Goal: Find contact information: Find contact information

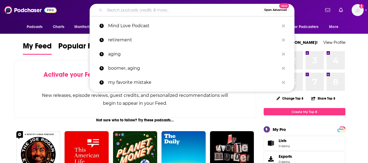
click at [132, 10] on input "Search podcasts, credits, & more..." at bounding box center [183, 10] width 157 height 9
paste input "Education Week"
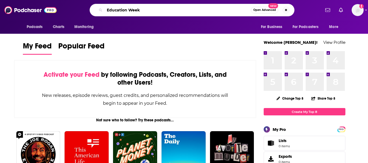
type input "Education Week"
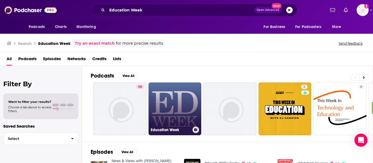
click at [182, 100] on link "Education Week" at bounding box center [174, 109] width 53 height 53
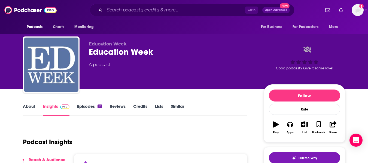
click at [25, 112] on link "About" at bounding box center [29, 110] width 12 height 13
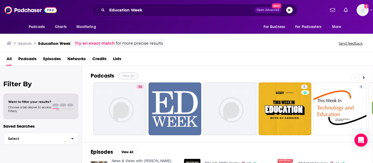
click at [127, 78] on button "View All" at bounding box center [128, 76] width 20 height 7
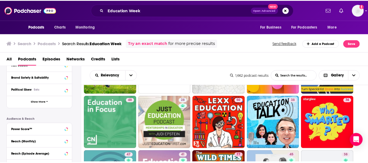
scroll to position [160, 0]
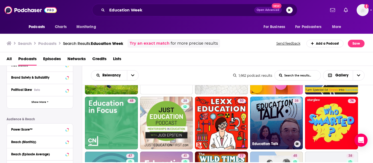
click at [275, 118] on link "38 Education Talk" at bounding box center [276, 123] width 53 height 53
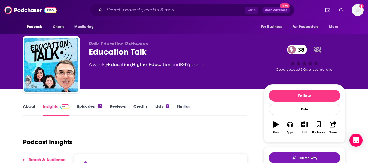
click at [26, 112] on link "About" at bounding box center [29, 110] width 12 height 13
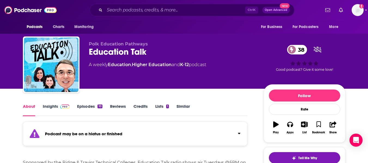
click at [118, 9] on input "Search podcasts, credits, & more..." at bounding box center [175, 10] width 141 height 9
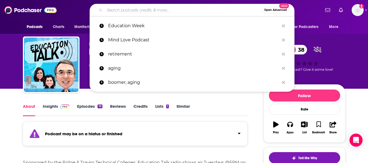
paste input "School Safety [DATE] Podcast"
type input "School Safety [DATE] Podcast"
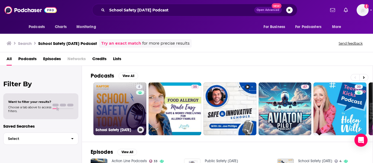
click at [104, 106] on link "4 School Safety [DATE]" at bounding box center [119, 109] width 53 height 53
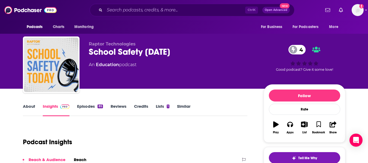
click at [29, 108] on link "About" at bounding box center [29, 110] width 12 height 13
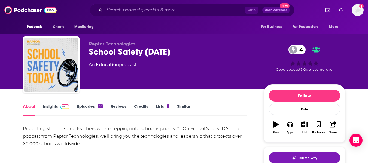
click at [49, 110] on link "Insights" at bounding box center [56, 110] width 27 height 13
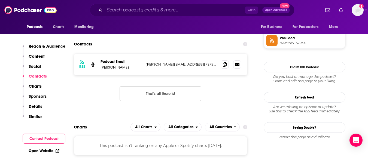
scroll to position [400, 0]
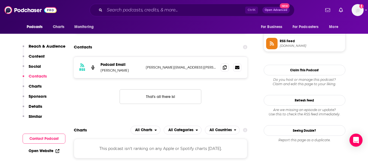
click at [40, 151] on link "Open Website" at bounding box center [44, 151] width 31 height 5
click at [110, 71] on p "[PERSON_NAME]" at bounding box center [121, 70] width 41 height 5
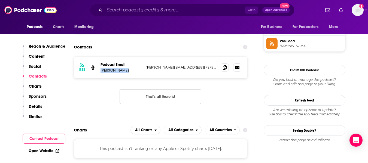
copy p "[PERSON_NAME]"
click at [109, 71] on p "[PERSON_NAME]" at bounding box center [121, 70] width 41 height 5
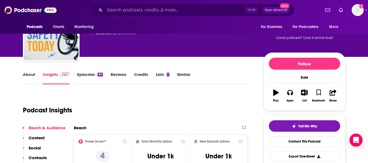
scroll to position [0, 0]
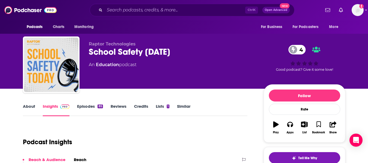
click at [27, 107] on link "About" at bounding box center [29, 110] width 12 height 13
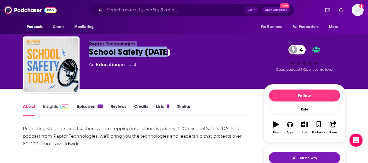
drag, startPoint x: 88, startPoint y: 42, endPoint x: 174, endPoint y: 53, distance: 86.3
click at [174, 53] on div "Raptor Technologies School Safety [DATE] 4 An Education podcast 4 Good podcast?…" at bounding box center [184, 66] width 323 height 59
copy div "Raptor Technologies School Safety [DATE]"
click at [84, 107] on link "Episodes 85" at bounding box center [90, 110] width 26 height 13
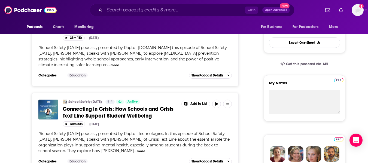
scroll to position [146, 0]
drag, startPoint x: 52, startPoint y: 139, endPoint x: 80, endPoint y: 139, distance: 28.6
click at [80, 139] on span "School Safety [DATE] podcast, presented by Raptor Technologies. In this episode…" at bounding box center [133, 142] width 191 height 22
copy span "[PERSON_NAME]"
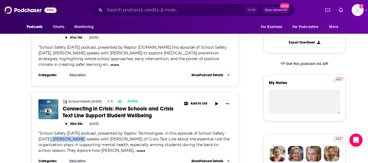
scroll to position [170, 0]
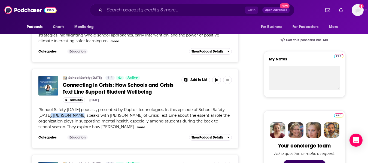
click at [114, 41] on button "more" at bounding box center [115, 41] width 8 height 5
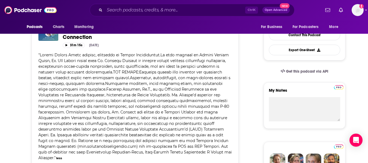
scroll to position [0, 0]
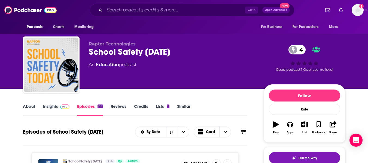
click at [55, 110] on link "Insights" at bounding box center [56, 110] width 27 height 13
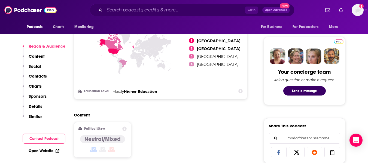
scroll to position [340, 0]
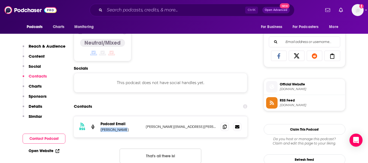
drag, startPoint x: 101, startPoint y: 129, endPoint x: 125, endPoint y: 131, distance: 23.8
click at [125, 131] on p "[PERSON_NAME]" at bounding box center [121, 130] width 41 height 5
copy p "[PERSON_NAME]"
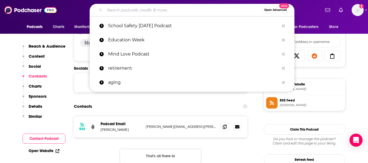
click at [131, 8] on input "Search podcasts, credits, & more..." at bounding box center [183, 10] width 157 height 9
paste input "Education Talk Radio"
type input "Education Talk Radio"
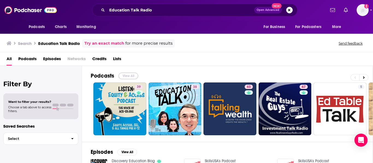
click at [124, 74] on button "View All" at bounding box center [128, 76] width 20 height 7
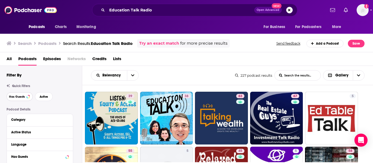
click at [22, 98] on span "Has Guests" at bounding box center [17, 96] width 16 height 3
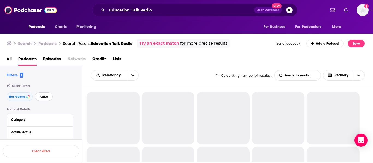
click at [45, 99] on button "Active" at bounding box center [44, 96] width 18 height 9
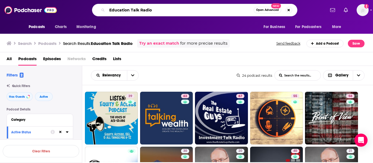
click at [136, 11] on input "Education Talk Radio" at bounding box center [180, 10] width 146 height 9
paste input "The EdSurge Podcast"
type input "The EdSurge Podcast"
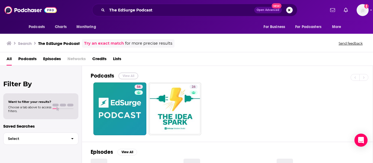
click at [123, 78] on button "View All" at bounding box center [128, 76] width 20 height 7
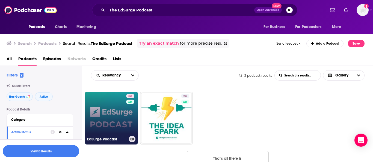
click at [107, 119] on link "56 EdSurge Podcast" at bounding box center [111, 118] width 53 height 53
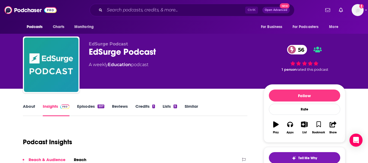
click at [30, 108] on link "About" at bounding box center [29, 110] width 12 height 13
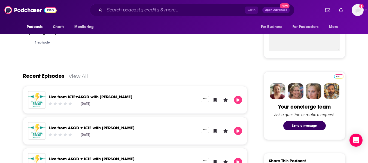
scroll to position [209, 0]
click at [108, 130] on link "Live from ASCD + ISTE with [PERSON_NAME]" at bounding box center [92, 127] width 86 height 5
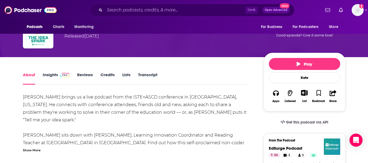
scroll to position [47, 0]
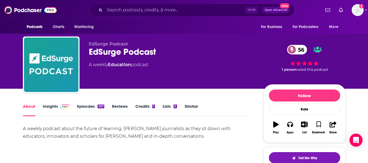
click at [83, 107] on link "Episodes 557" at bounding box center [90, 110] width 27 height 13
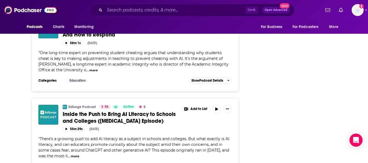
scroll to position [1226, 0]
click at [79, 157] on button "more" at bounding box center [75, 156] width 8 height 5
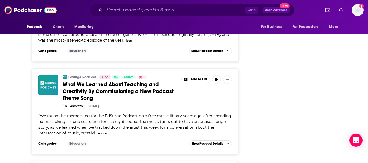
scroll to position [1342, 0]
click at [101, 132] on button "more" at bounding box center [102, 133] width 8 height 5
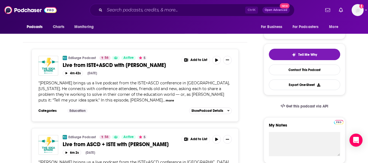
scroll to position [104, 0]
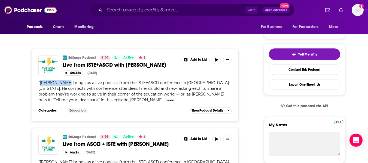
drag, startPoint x: 40, startPoint y: 83, endPoint x: 63, endPoint y: 83, distance: 22.9
click at [63, 83] on span "[PERSON_NAME] brings us a live podcast from the ISTE+ASCD conference in [GEOGRA…" at bounding box center [133, 91] width 191 height 22
copy span "[PERSON_NAME]"
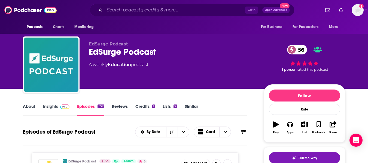
click at [51, 108] on link "Insights" at bounding box center [56, 110] width 27 height 13
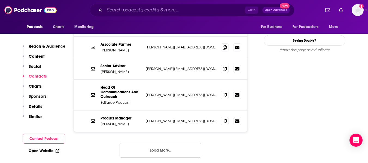
scroll to position [550, 0]
click at [151, 143] on button "Load More..." at bounding box center [161, 150] width 82 height 15
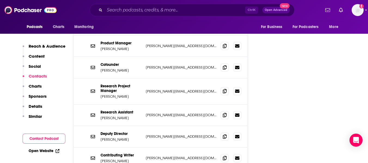
scroll to position [625, 0]
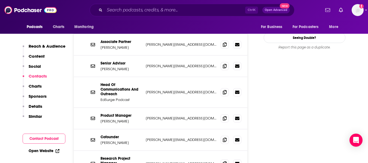
scroll to position [552, 0]
click at [112, 119] on p "[PERSON_NAME]" at bounding box center [121, 121] width 41 height 5
copy p "[PERSON_NAME]"
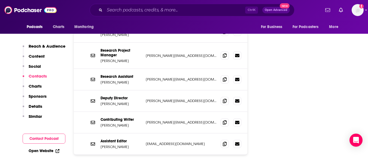
scroll to position [661, 0]
click at [112, 144] on p "[PERSON_NAME]" at bounding box center [121, 146] width 41 height 5
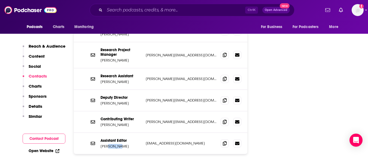
click at [112, 144] on p "[PERSON_NAME]" at bounding box center [121, 146] width 41 height 5
copy p "[PERSON_NAME]"
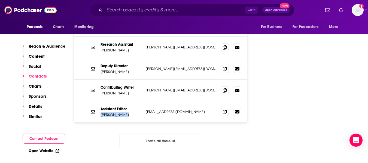
scroll to position [693, 0]
click at [122, 94] on div "RSS Podcast Email EdSurge Podcast [EMAIL_ADDRESS][DOMAIN_NAME] [EMAIL_ADDRESS][…" at bounding box center [161, 15] width 174 height 286
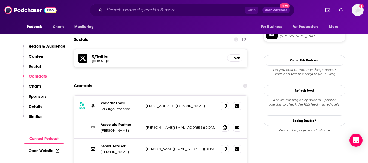
scroll to position [470, 0]
click at [150, 104] on p "[EMAIL_ADDRESS][DOMAIN_NAME]" at bounding box center [181, 106] width 71 height 5
copy div "[EMAIL_ADDRESS][DOMAIN_NAME] [EMAIL_ADDRESS][DOMAIN_NAME]"
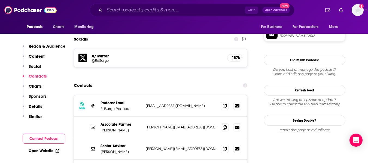
click at [140, 80] on div "Contacts" at bounding box center [161, 85] width 174 height 10
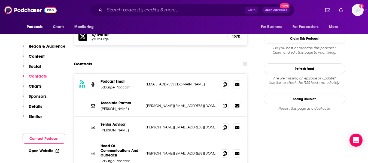
scroll to position [491, 0]
click at [151, 151] on p "[PERSON_NAME][EMAIL_ADDRESS][DOMAIN_NAME]" at bounding box center [181, 153] width 71 height 5
copy p "[PERSON_NAME]"
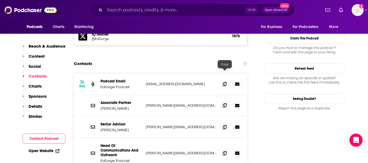
click at [226, 103] on icon at bounding box center [225, 105] width 4 height 4
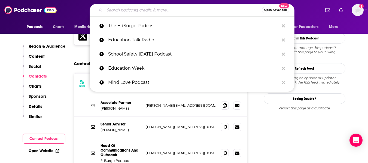
click at [115, 8] on input "Search podcasts, credits, & more..." at bounding box center [183, 10] width 157 height 9
paste input "The Bully Proof Classroom Podcast"
type input "The Bully Proof Classroom Podcast"
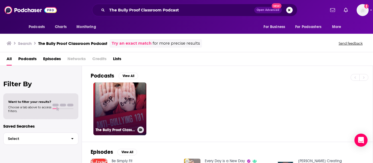
click at [112, 108] on link "The Bully Proof Classroom" at bounding box center [119, 109] width 53 height 53
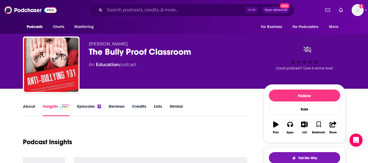
click at [29, 111] on link "About" at bounding box center [29, 110] width 12 height 13
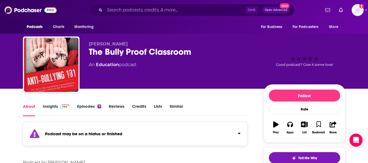
click at [93, 43] on span "[PERSON_NAME]" at bounding box center [108, 43] width 39 height 5
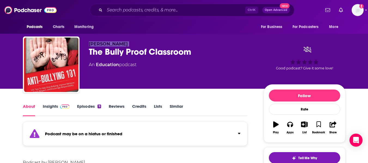
click at [93, 43] on span "[PERSON_NAME]" at bounding box center [108, 43] width 39 height 5
click at [46, 109] on link "Insights" at bounding box center [56, 110] width 27 height 13
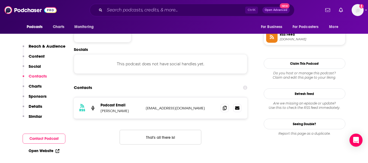
scroll to position [407, 0]
click at [225, 107] on icon at bounding box center [225, 108] width 4 height 4
click at [120, 13] on input "Search podcasts, credits, & more..." at bounding box center [175, 10] width 141 height 9
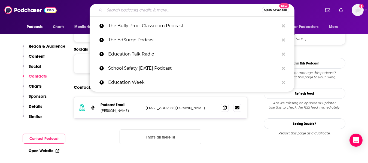
paste input "The Changing Face of School Security"
type input "The Changing Face of School Security"
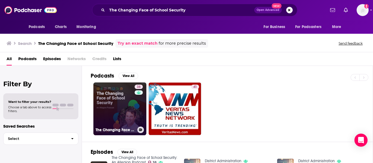
click at [114, 97] on link "38 The Changing Face of School Security: An Allegion Podcast" at bounding box center [119, 109] width 53 height 53
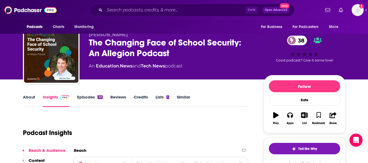
scroll to position [3, 0]
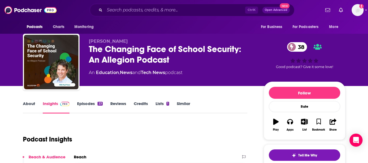
click at [28, 106] on link "About" at bounding box center [29, 107] width 12 height 13
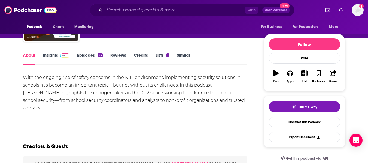
scroll to position [51, 0]
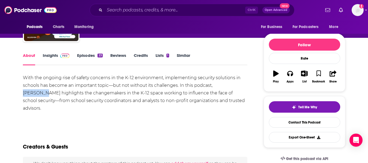
drag, startPoint x: 215, startPoint y: 86, endPoint x: 236, endPoint y: 86, distance: 21.8
click at [236, 86] on div "With the ongoing rise of safety concerns in the K-12 environment, implementing …" at bounding box center [135, 93] width 225 height 38
click at [125, 85] on div "With the ongoing rise of safety concerns in the K-12 environment, implementing …" at bounding box center [135, 93] width 225 height 38
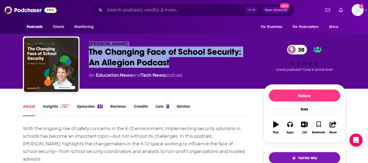
drag, startPoint x: 89, startPoint y: 42, endPoint x: 174, endPoint y: 63, distance: 88.2
click at [174, 63] on div "[PERSON_NAME] The Changing Face of School Security: An Allegion Podcast 38 An E…" at bounding box center [172, 63] width 166 height 44
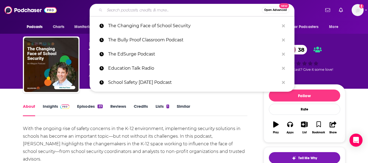
click at [121, 10] on input "Search podcasts, credits, & more..." at bounding box center [183, 10] width 157 height 9
paste input "Teachers Unify"
type input "Teachers Unify"
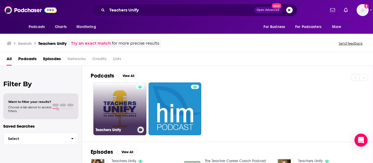
click at [121, 105] on link "Teachers Unify" at bounding box center [119, 109] width 53 height 53
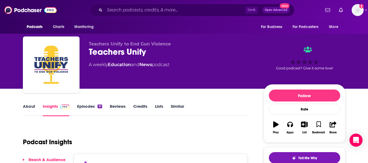
click at [28, 106] on link "About" at bounding box center [29, 110] width 12 height 13
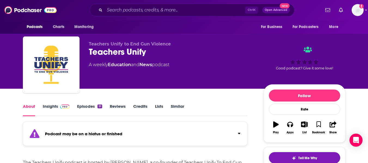
click at [55, 107] on link "Insights" at bounding box center [56, 110] width 27 height 13
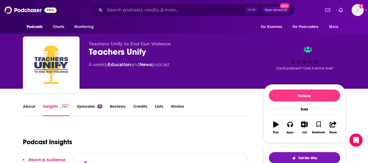
click at [81, 105] on link "Episodes 51" at bounding box center [89, 110] width 25 height 13
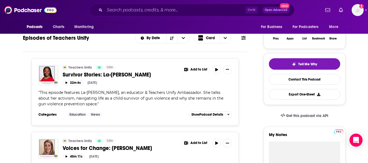
scroll to position [14, 0]
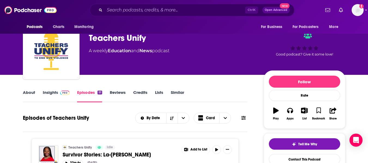
click at [27, 94] on link "About" at bounding box center [29, 96] width 12 height 13
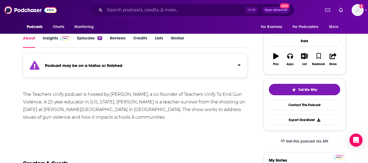
scroll to position [69, 0]
click at [49, 41] on link "Insights" at bounding box center [56, 41] width 27 height 13
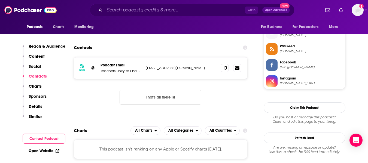
scroll to position [445, 0]
click at [223, 68] on icon at bounding box center [225, 67] width 4 height 4
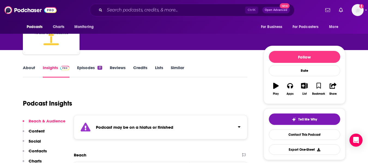
scroll to position [0, 0]
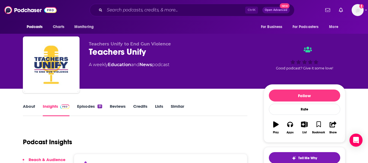
click at [29, 108] on link "About" at bounding box center [29, 110] width 12 height 13
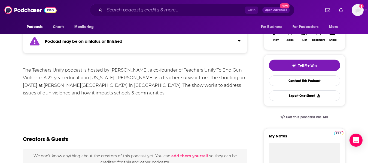
scroll to position [93, 0]
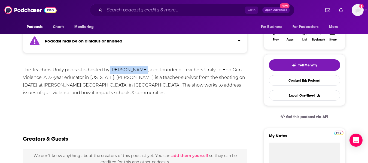
drag, startPoint x: 110, startPoint y: 70, endPoint x: 138, endPoint y: 68, distance: 27.3
click at [138, 68] on div "The Teachers Unify podcast is hosted by [PERSON_NAME], a co-founder of Teachers…" at bounding box center [135, 81] width 225 height 31
click at [108, 82] on div "The Teachers Unify podcast is hosted by [PERSON_NAME], a co-founder of Teachers…" at bounding box center [135, 81] width 225 height 31
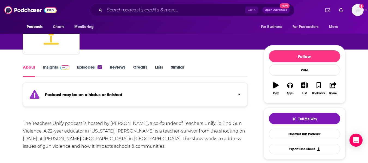
scroll to position [39, 0]
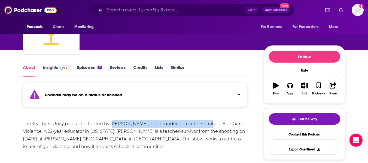
drag, startPoint x: 111, startPoint y: 125, endPoint x: 204, endPoint y: 124, distance: 93.0
click at [204, 124] on div "The Teachers Unify podcast is hosted by [PERSON_NAME], a co-founder of Teachers…" at bounding box center [135, 135] width 225 height 31
